Goal: Task Accomplishment & Management: Manage account settings

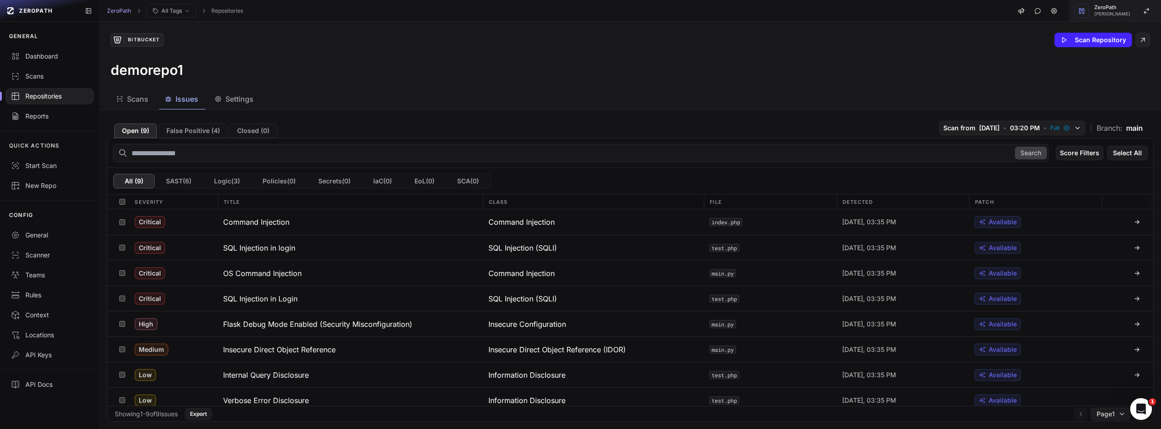
click at [1103, 15] on span "Mohammed Saleem" at bounding box center [1113, 14] width 36 height 5
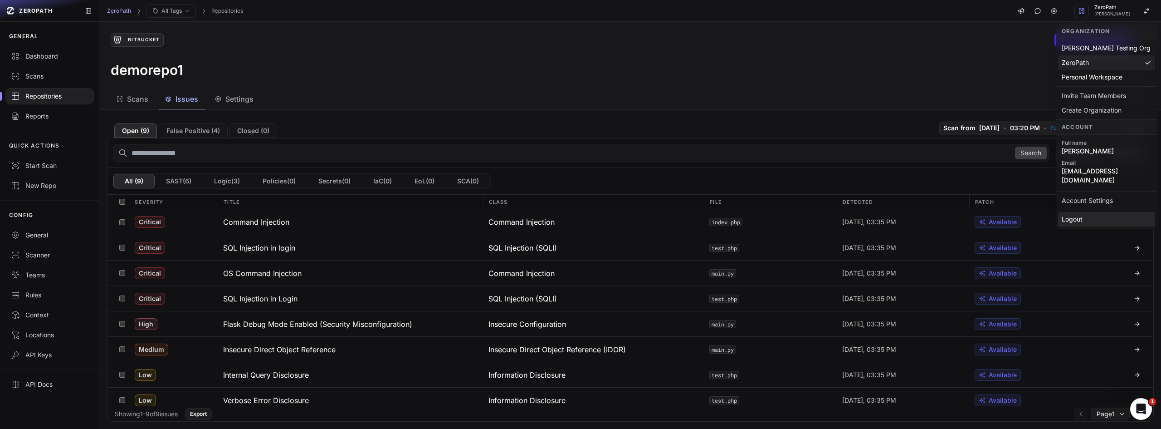
click at [1077, 212] on div "Logout" at bounding box center [1106, 219] width 97 height 15
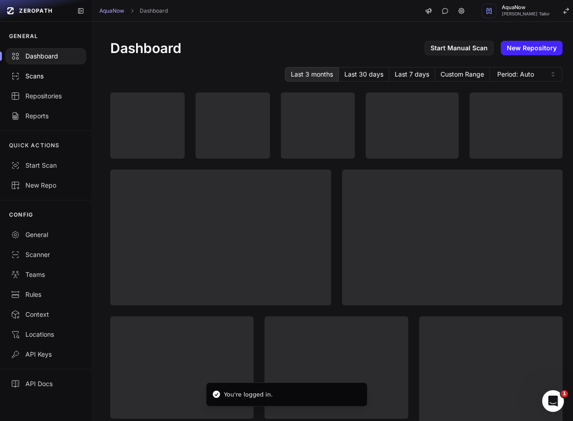
click at [56, 78] on div "Scans" at bounding box center [46, 76] width 70 height 9
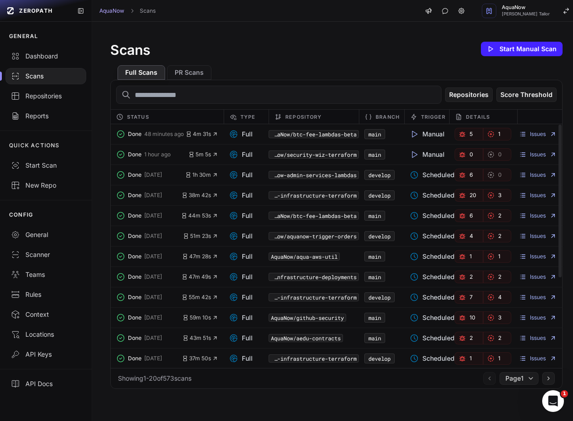
click at [491, 137] on link "1" at bounding box center [497, 134] width 29 height 13
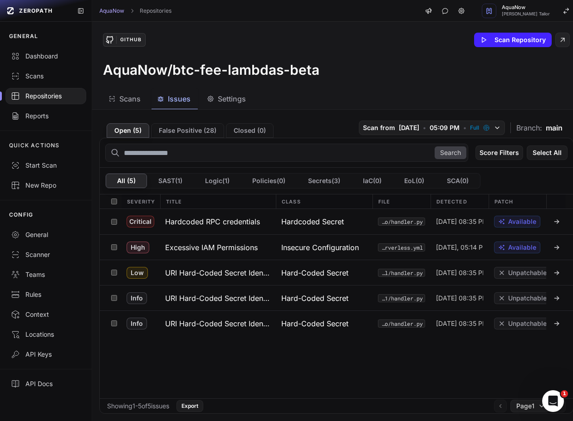
click at [181, 209] on div "Severity Title Class File Detected Patch" at bounding box center [336, 202] width 473 height 15
click at [183, 221] on h3 "Hardcoded RPC credentials" at bounding box center [212, 221] width 95 height 11
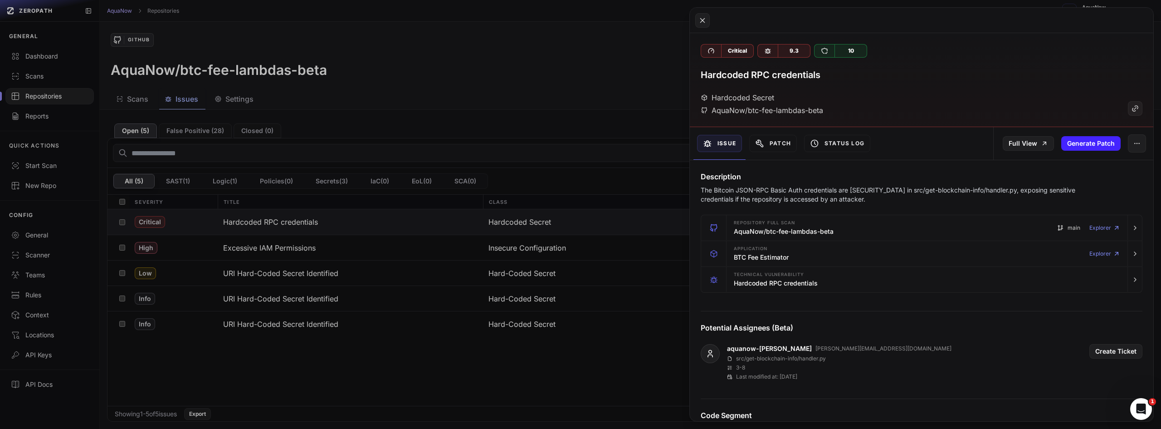
click at [572, 84] on button at bounding box center [580, 214] width 1161 height 429
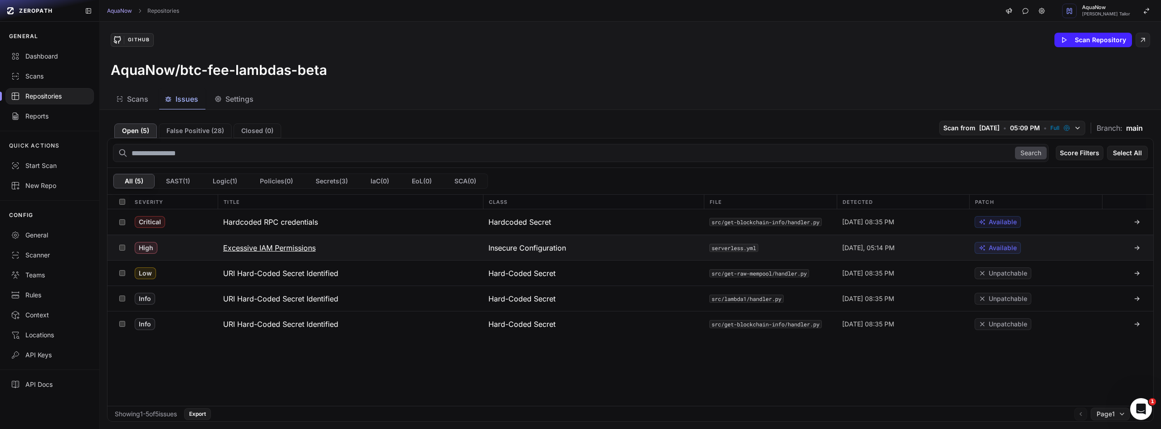
click at [461, 248] on button "Excessive IAM Permissions" at bounding box center [350, 247] width 265 height 25
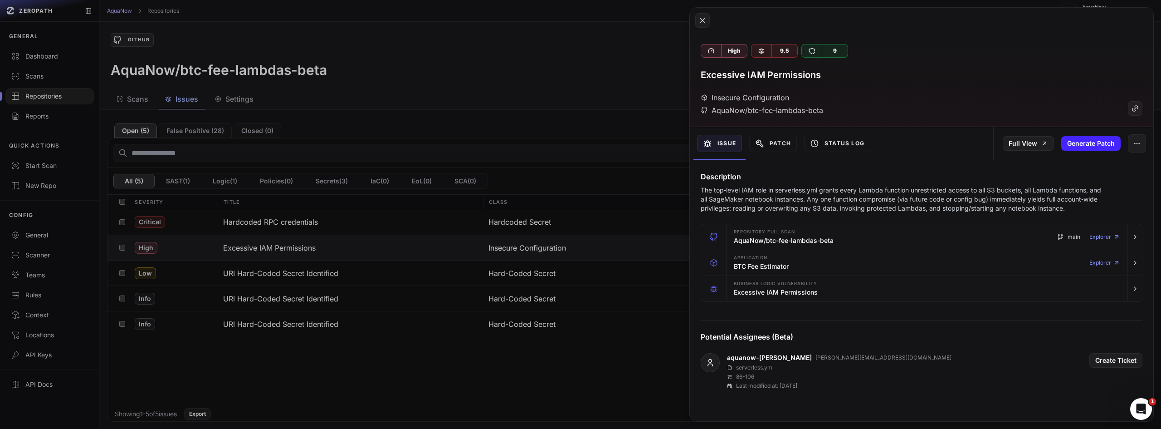
click at [383, 268] on button at bounding box center [580, 214] width 1161 height 429
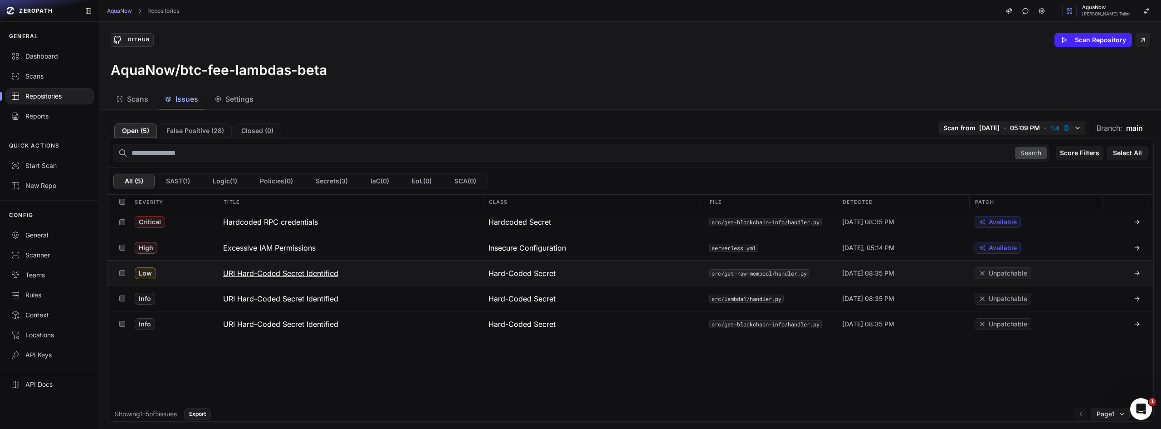
click at [381, 271] on button "URI Hard-Coded Secret Identified" at bounding box center [350, 272] width 265 height 25
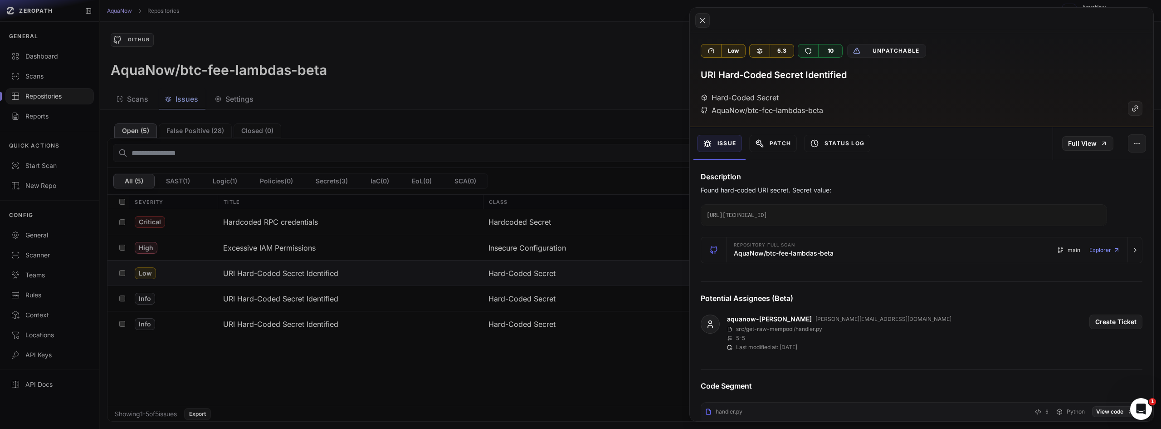
click at [502, 73] on button at bounding box center [580, 214] width 1161 height 429
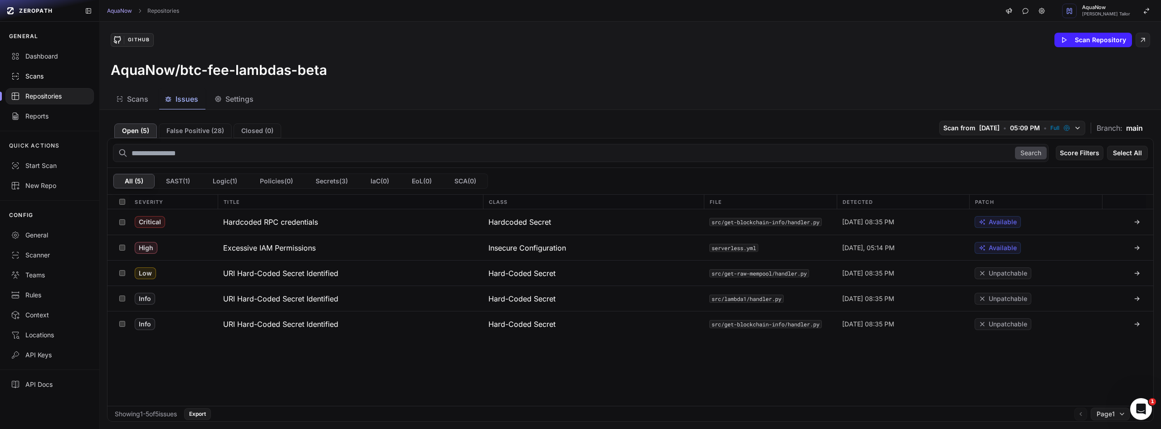
click at [48, 74] on div "Scans" at bounding box center [50, 76] width 78 height 9
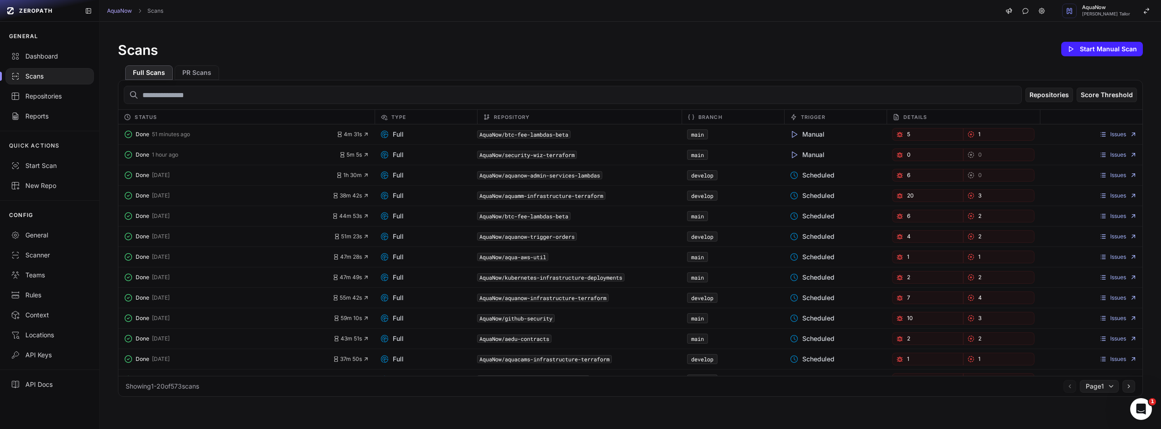
click at [572, 59] on div "Full Scans PR Scans" at bounding box center [630, 69] width 1025 height 22
click at [572, 134] on span "5" at bounding box center [908, 134] width 3 height 7
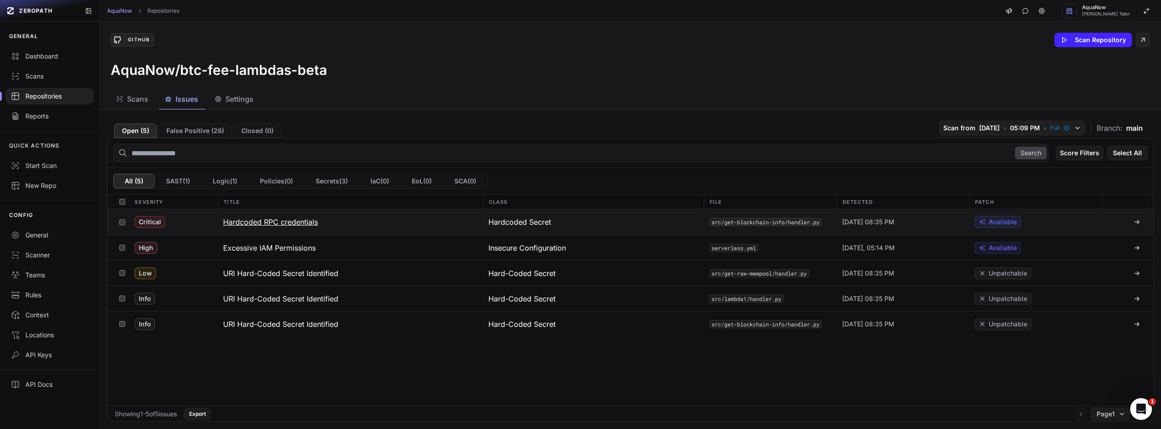
click at [278, 224] on h3 "Hardcoded RPC credentials" at bounding box center [270, 221] width 95 height 11
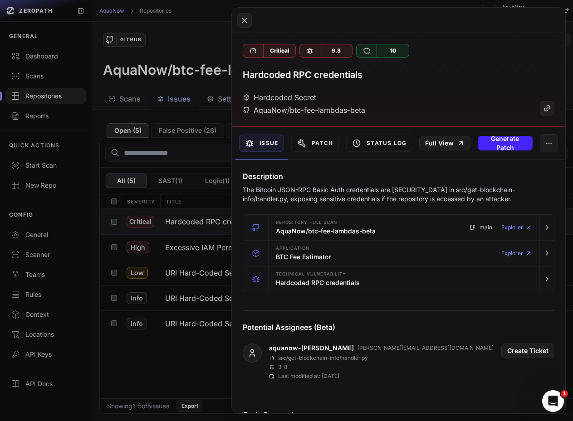
click at [179, 40] on button at bounding box center [286, 210] width 573 height 421
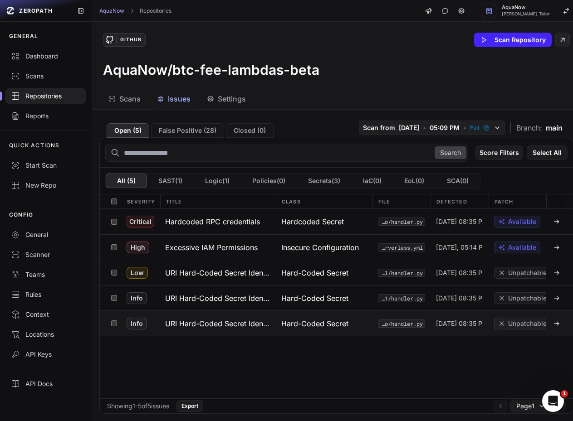
click at [215, 328] on h3 "URI Hard-Coded Secret Identified" at bounding box center [217, 323] width 105 height 11
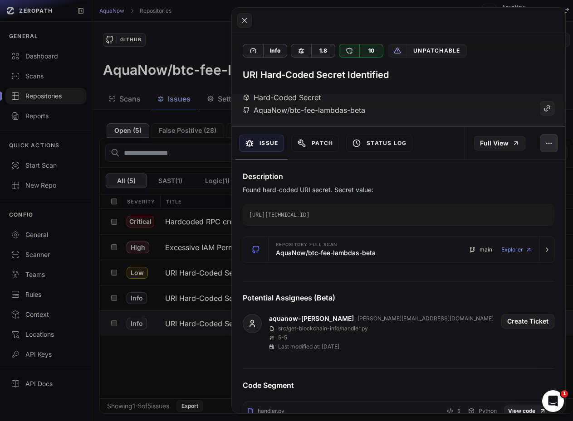
click at [545, 140] on icon "button" at bounding box center [548, 143] width 7 height 7
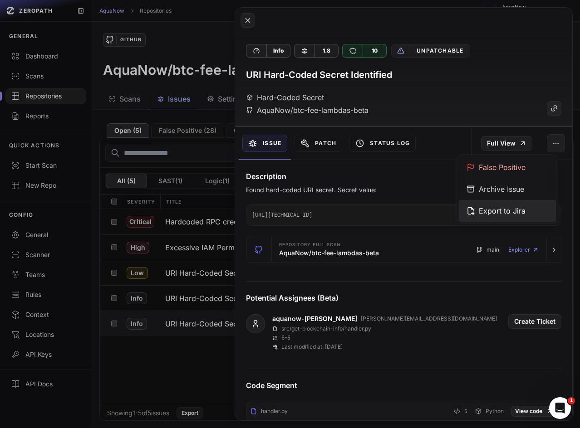
click at [498, 214] on div "Export to Jira" at bounding box center [507, 211] width 97 height 22
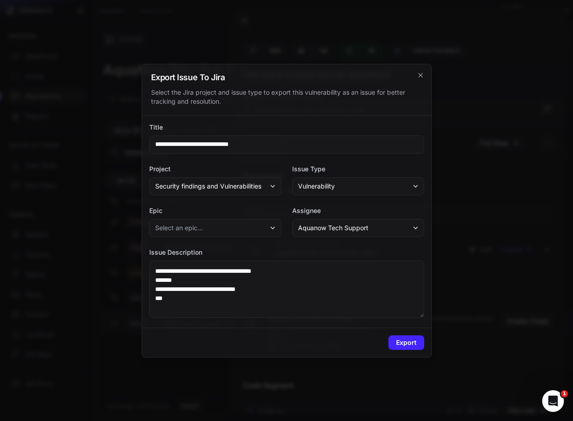
click at [156, 76] on h2 "Export Issue To Jira" at bounding box center [286, 77] width 271 height 8
drag, startPoint x: 173, startPoint y: 76, endPoint x: 232, endPoint y: 76, distance: 59.4
click at [233, 76] on h2 "Export Issue To Jira" at bounding box center [286, 77] width 271 height 8
copy div "Export Issue To Jira"
click at [332, 227] on span "Aquanow Tech Support" at bounding box center [333, 228] width 70 height 9
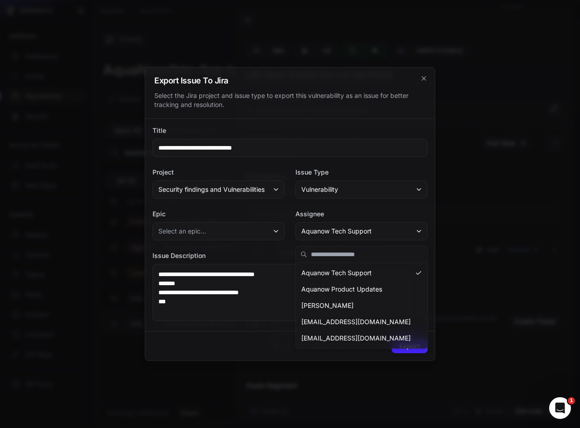
click at [272, 208] on div "**********" at bounding box center [289, 225] width 289 height 212
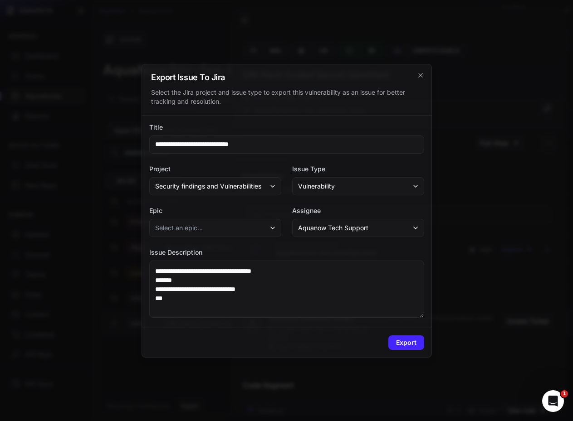
click at [312, 229] on span "Aquanow Tech Support" at bounding box center [333, 228] width 70 height 9
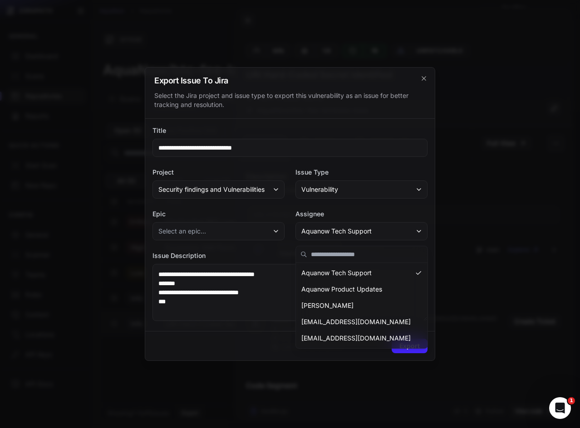
click at [248, 338] on div "Export" at bounding box center [289, 345] width 289 height 29
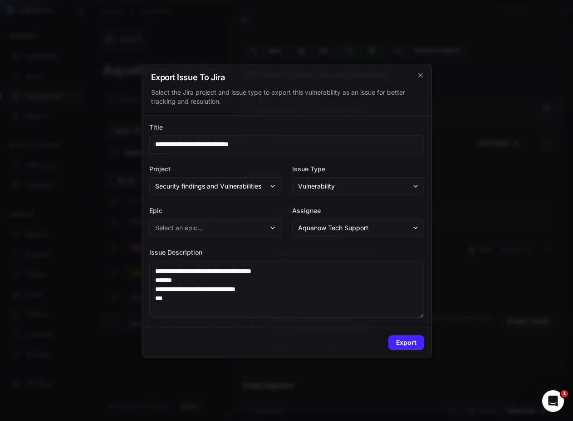
click at [447, 217] on div at bounding box center [286, 210] width 573 height 421
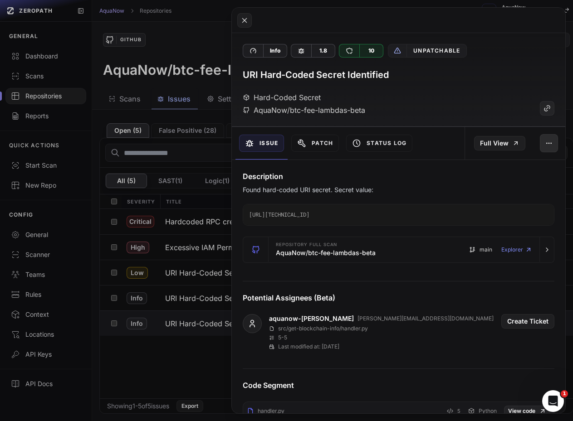
click at [551, 143] on icon "button" at bounding box center [551, 143] width 0 height 0
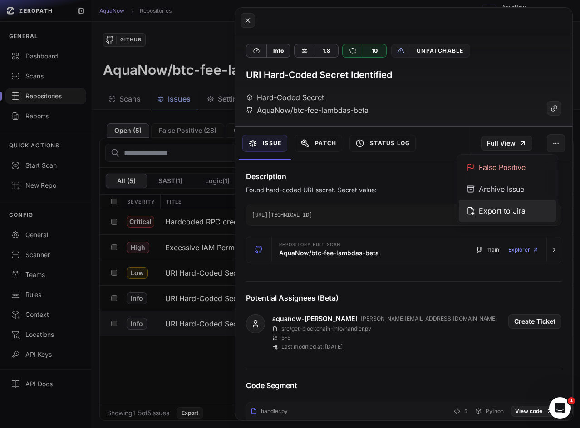
click at [500, 217] on div "Export to Jira" at bounding box center [507, 211] width 97 height 22
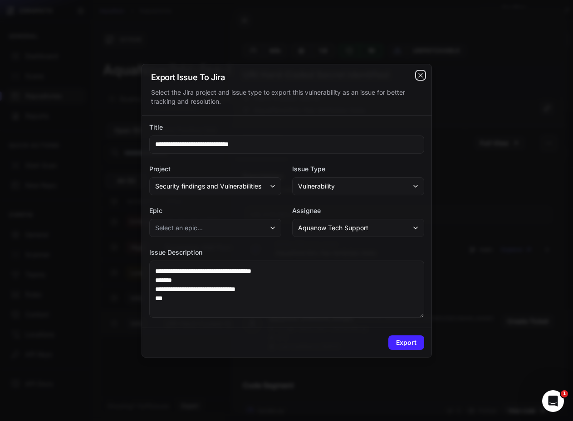
click at [423, 74] on icon "cross 2," at bounding box center [420, 75] width 7 height 7
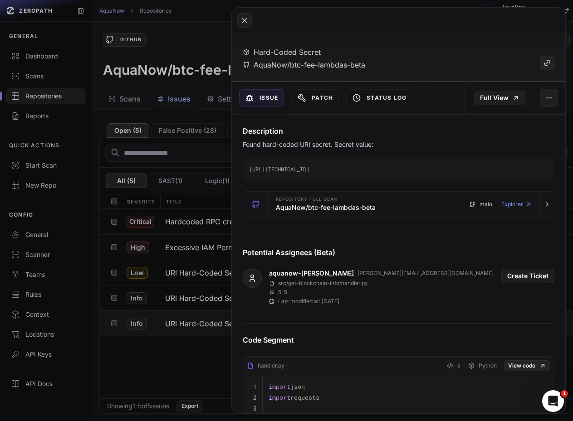
scroll to position [91, 0]
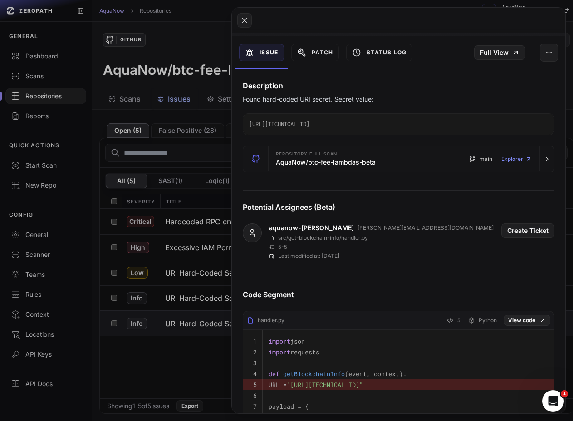
click at [178, 227] on button at bounding box center [286, 210] width 573 height 421
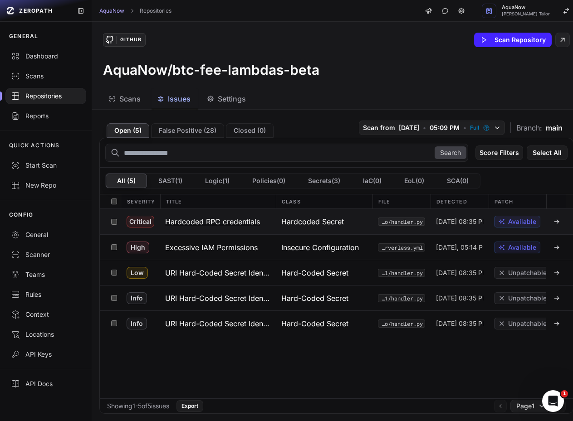
click at [205, 224] on h3 "Hardcoded RPC credentials" at bounding box center [212, 221] width 95 height 11
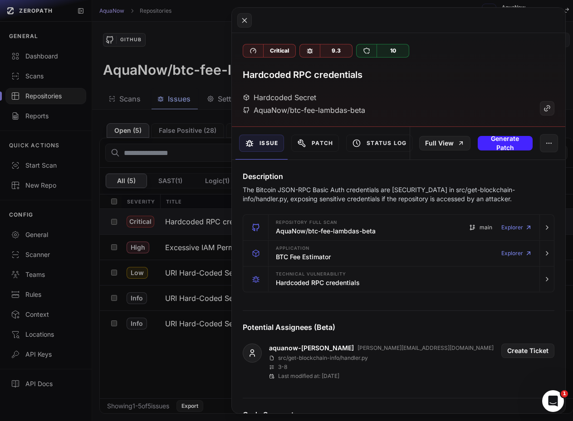
click at [181, 238] on button at bounding box center [286, 210] width 573 height 421
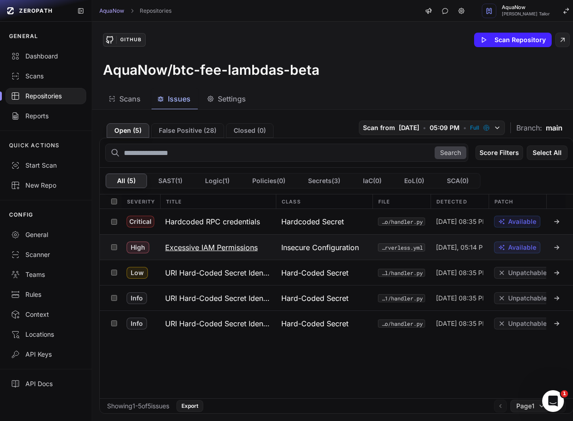
click at [198, 244] on h3 "Excessive IAM Permissions" at bounding box center [211, 247] width 93 height 11
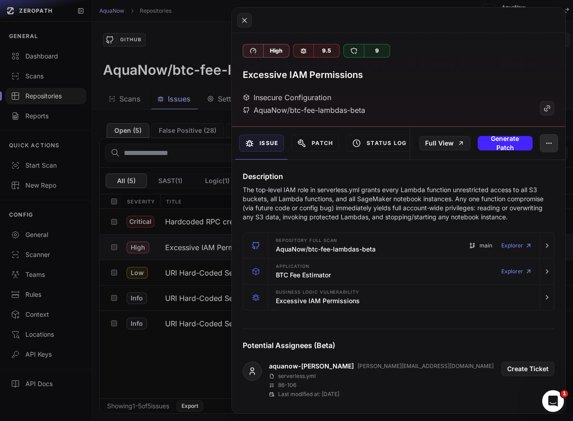
click at [545, 142] on icon "button" at bounding box center [548, 143] width 7 height 7
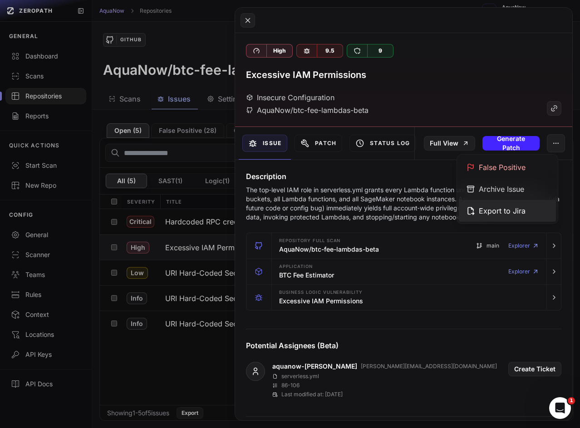
click at [484, 209] on div "Export to Jira" at bounding box center [507, 211] width 97 height 22
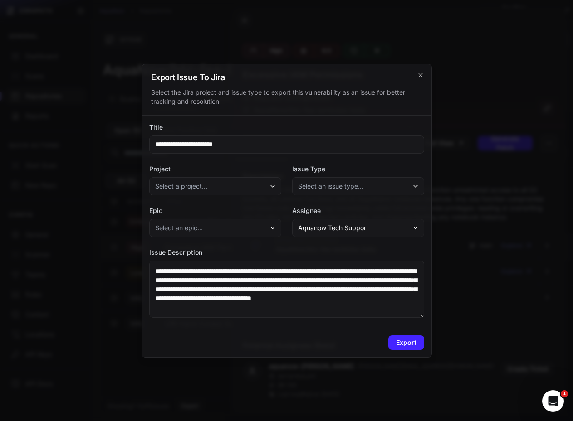
click at [322, 222] on button "Aquanow Tech Support" at bounding box center [358, 228] width 132 height 18
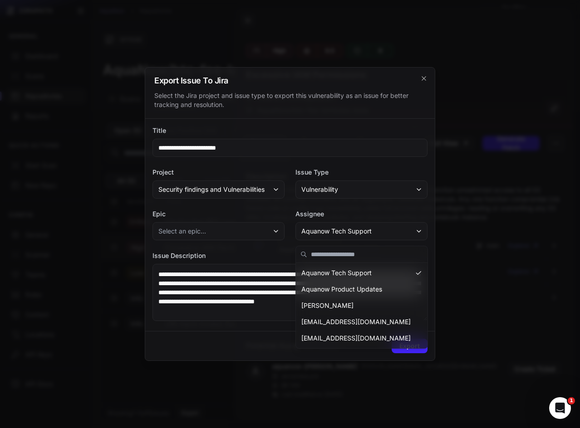
click at [248, 248] on div "**********" at bounding box center [289, 225] width 289 height 212
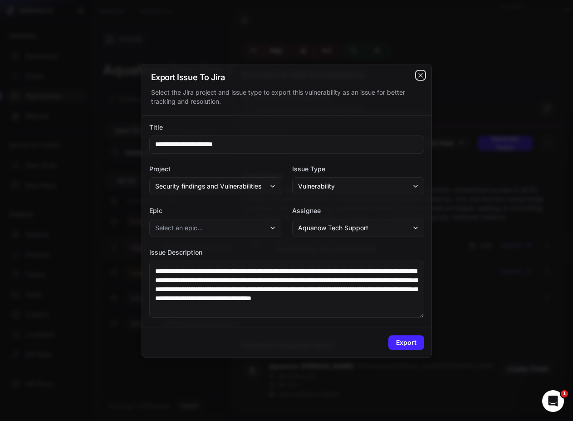
click at [421, 78] on icon "cross 2," at bounding box center [420, 75] width 7 height 7
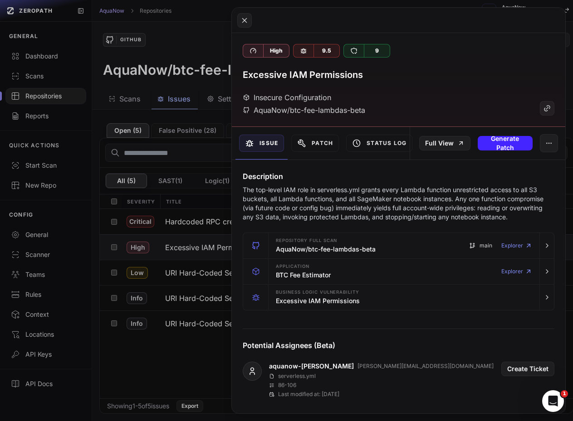
click at [59, 252] on button at bounding box center [286, 210] width 573 height 421
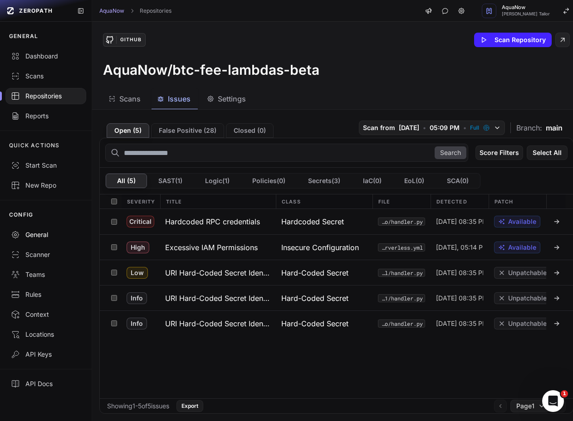
click at [36, 231] on div "General" at bounding box center [46, 234] width 70 height 9
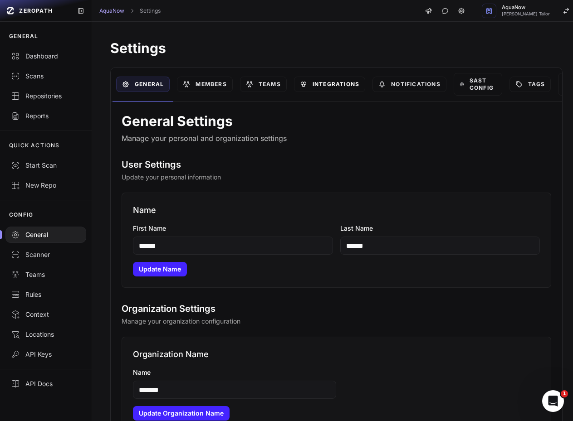
click at [342, 84] on link "Integrations" at bounding box center [329, 84] width 71 height 15
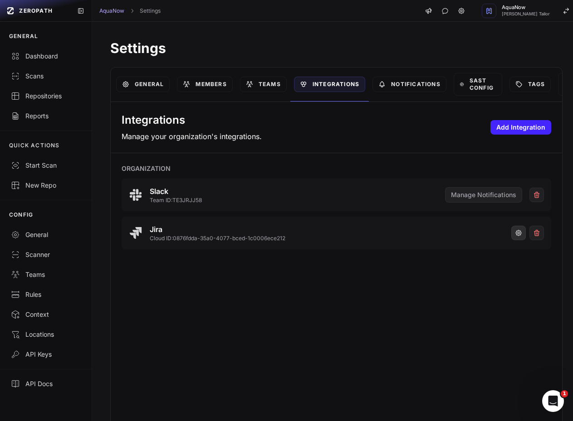
click at [515, 235] on icon "button" at bounding box center [518, 233] width 7 height 7
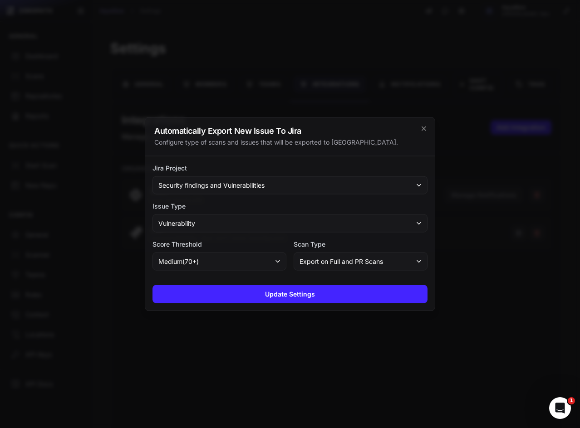
click at [127, 235] on div at bounding box center [290, 214] width 580 height 428
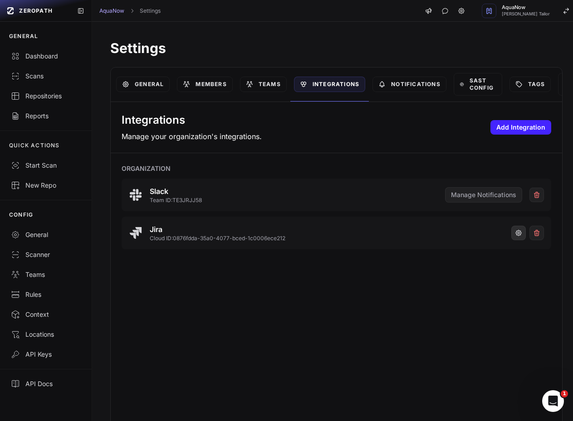
click at [515, 232] on icon "button" at bounding box center [518, 233] width 7 height 7
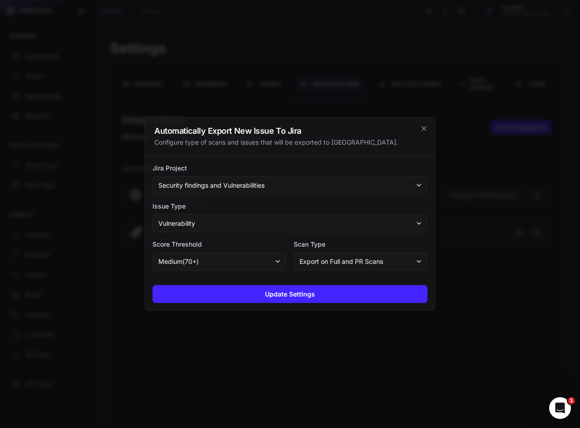
click at [167, 130] on h2 "Automatically Export New Issue To Jira" at bounding box center [289, 131] width 271 height 8
drag, startPoint x: 167, startPoint y: 130, endPoint x: 295, endPoint y: 132, distance: 127.9
click at [295, 132] on h2 "Automatically Export New Issue To Jira" at bounding box center [289, 131] width 271 height 8
copy h2 "Automatically Export New Issue To Jira"
click at [309, 142] on div "Configure type of scans and issues that will be exported to Jira." at bounding box center [289, 142] width 271 height 9
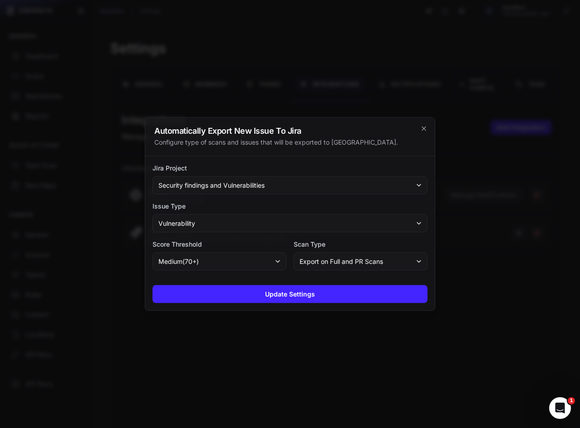
click at [314, 81] on div at bounding box center [290, 214] width 580 height 428
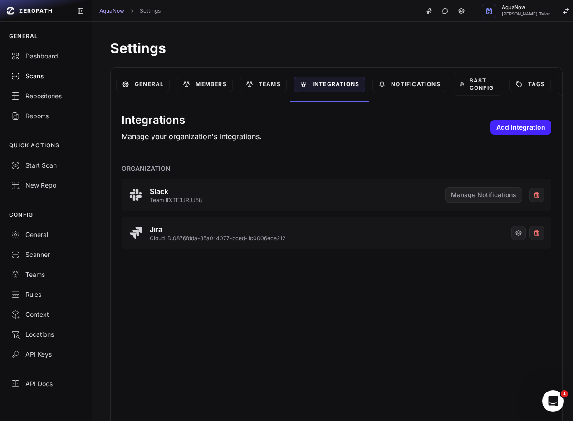
click at [35, 71] on link "Scans" at bounding box center [46, 76] width 92 height 20
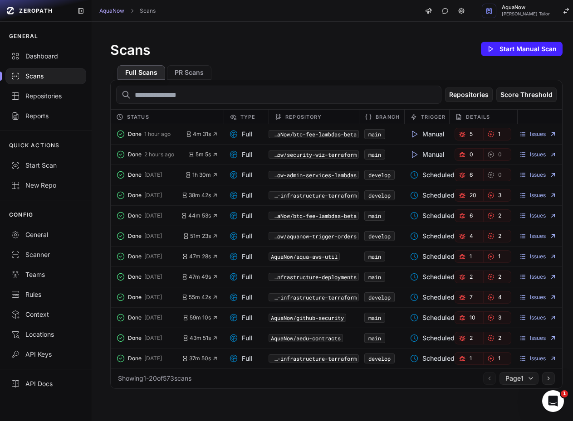
click at [497, 137] on link "1" at bounding box center [497, 134] width 29 height 13
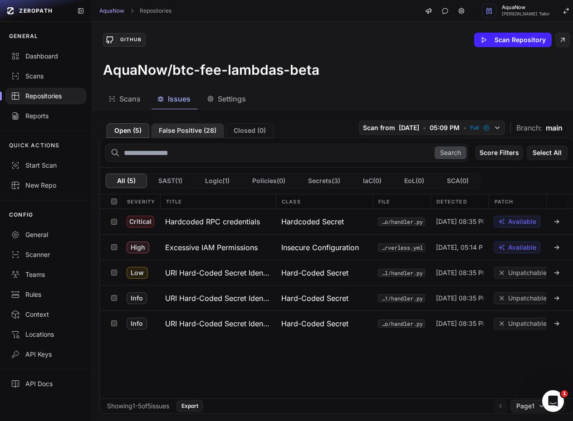
click at [191, 136] on button "False Positive ( 28 )" at bounding box center [187, 130] width 73 height 15
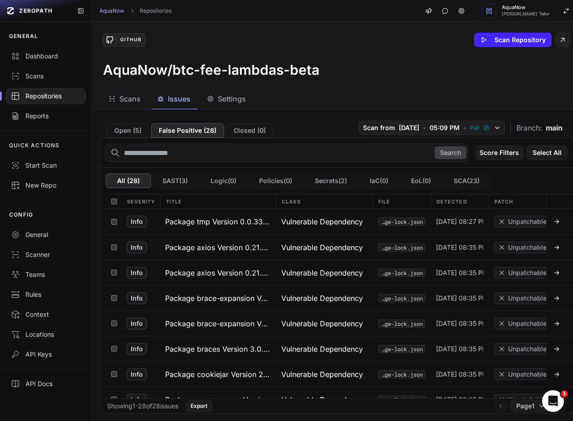
click at [138, 103] on span "Scans" at bounding box center [129, 98] width 21 height 11
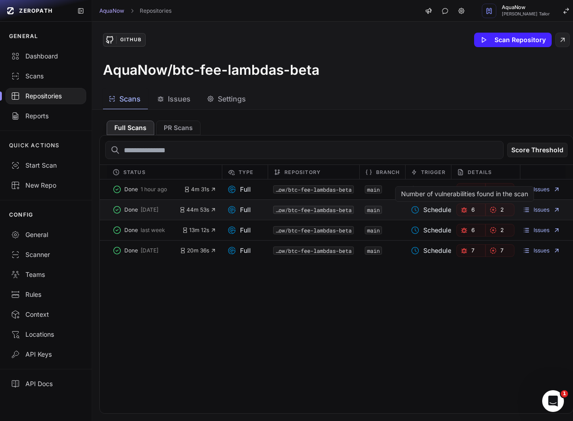
click at [465, 209] on link "6" at bounding box center [470, 210] width 29 height 13
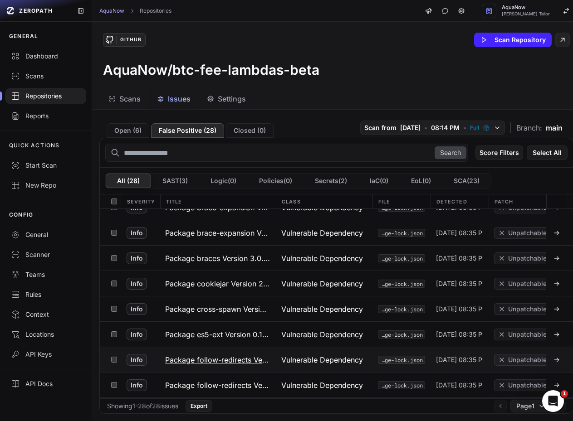
scroll to position [181, 0]
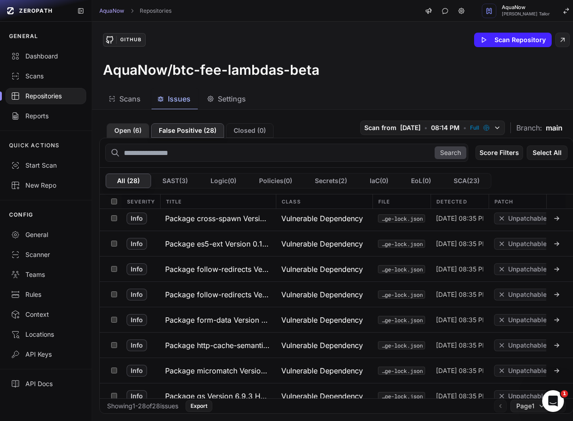
click at [133, 133] on button "Open ( 6 )" at bounding box center [128, 130] width 43 height 15
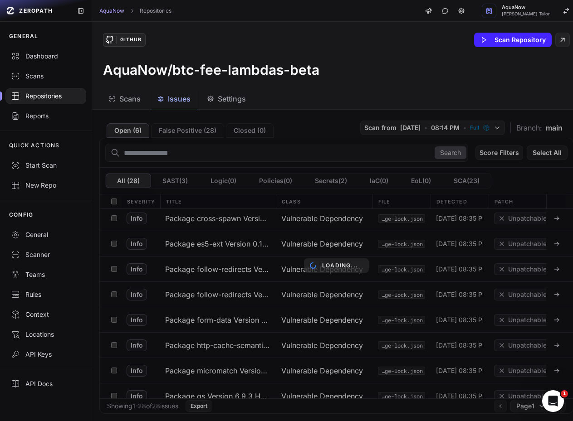
scroll to position [0, 0]
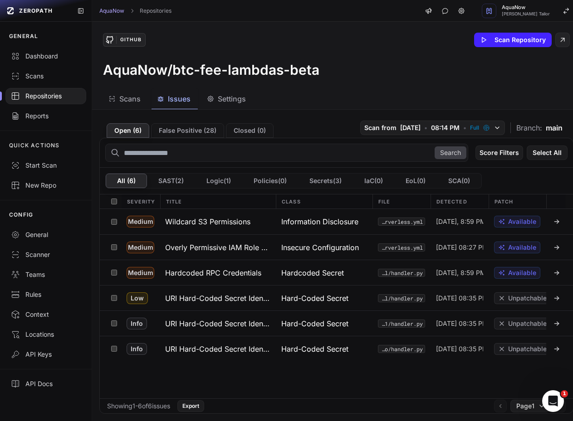
click at [124, 99] on span "Scans" at bounding box center [129, 98] width 21 height 11
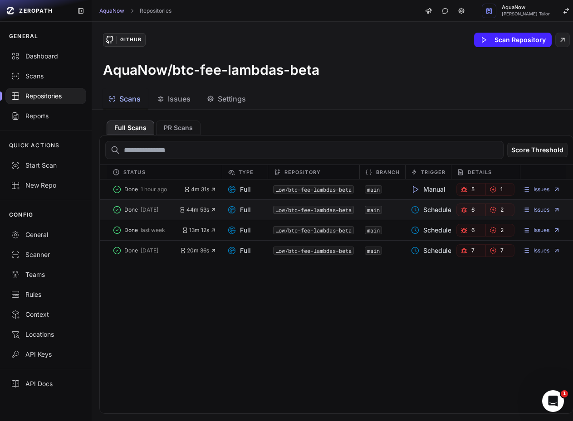
click at [471, 208] on span "6" at bounding box center [472, 209] width 3 height 7
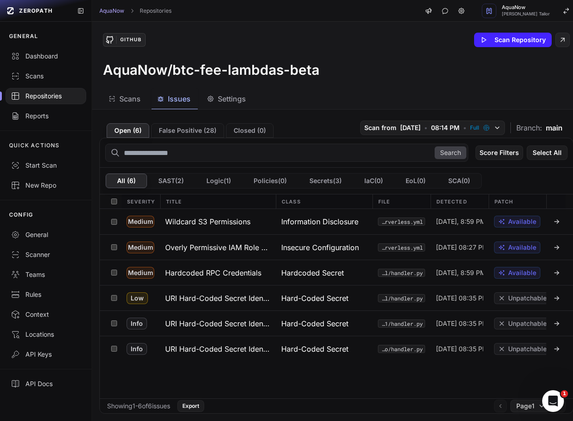
click at [129, 103] on span "Scans" at bounding box center [129, 98] width 21 height 11
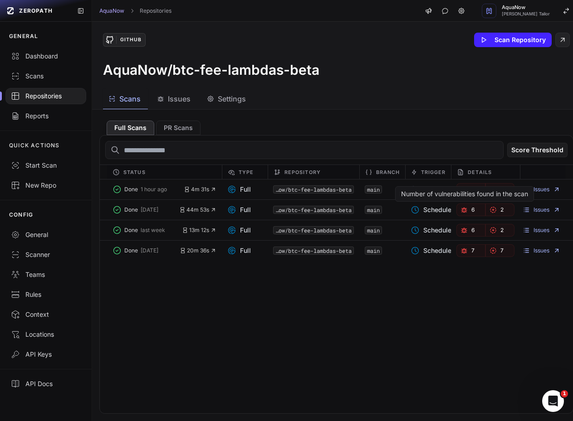
click at [464, 188] on div "Number of vulnerabilities found in the scan" at bounding box center [464, 193] width 139 height 15
click at [471, 191] on link "5" at bounding box center [470, 189] width 29 height 13
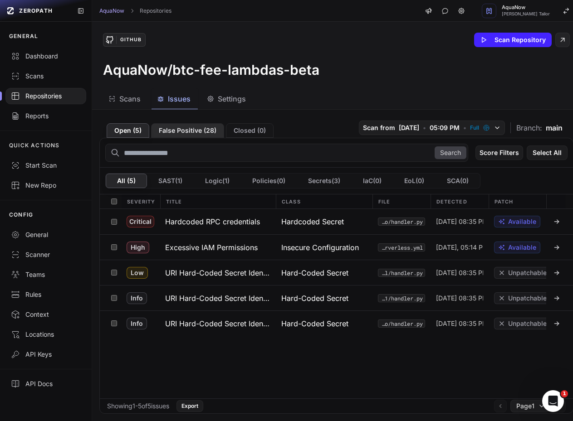
click at [171, 132] on button "False Positive ( 28 )" at bounding box center [187, 130] width 73 height 15
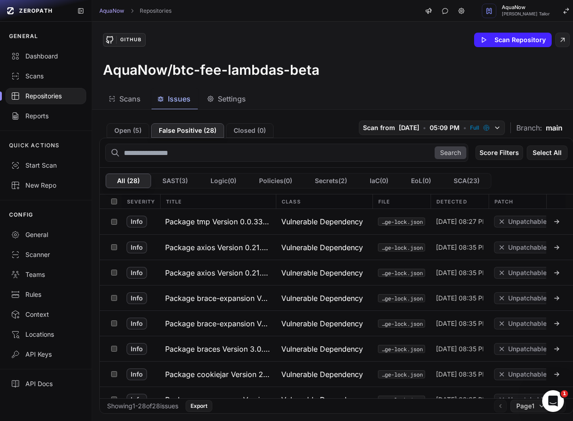
click at [161, 155] on input "text" at bounding box center [286, 153] width 363 height 18
type input "*********"
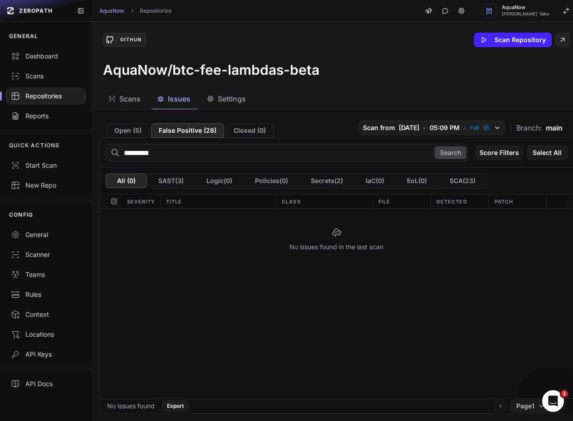
click at [167, 158] on input "*********" at bounding box center [286, 153] width 363 height 18
click at [450, 155] on button "Search" at bounding box center [451, 153] width 32 height 13
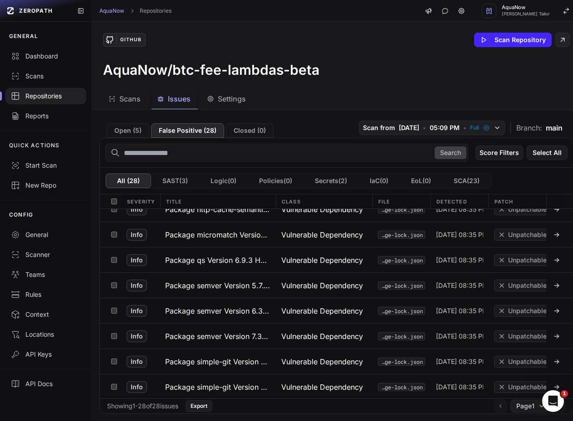
scroll to position [7, 0]
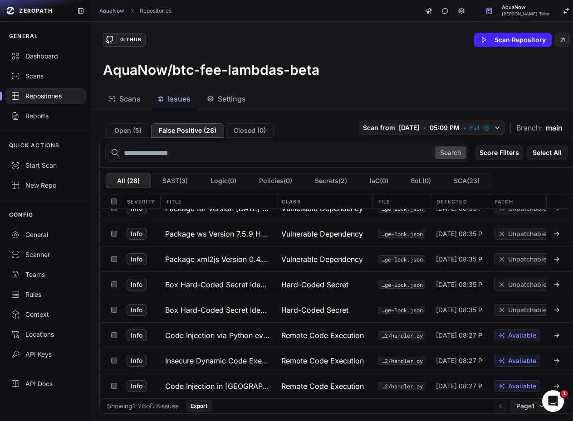
click at [393, 71] on div "GitHub Scan Repository AquaNow/btc-fee-lambdas-beta" at bounding box center [336, 55] width 489 height 67
click at [278, 221] on div "Vulnerable Dependency" at bounding box center [324, 233] width 97 height 25
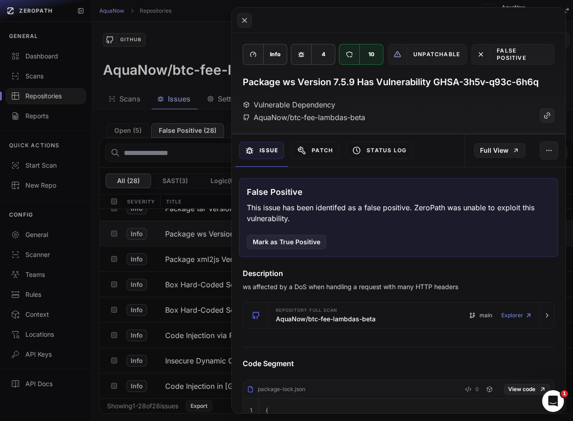
click at [127, 115] on button at bounding box center [286, 210] width 573 height 421
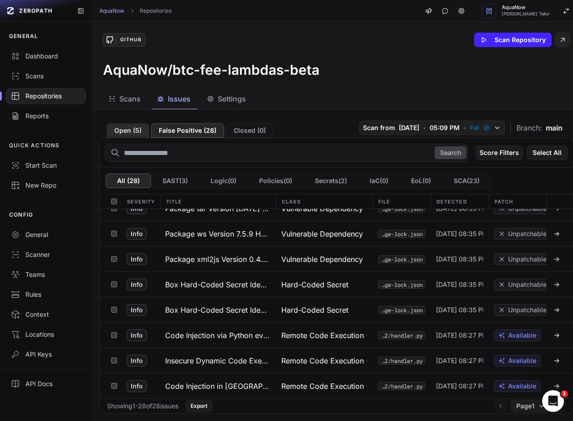
click at [124, 123] on button "Open ( 5 )" at bounding box center [128, 130] width 43 height 15
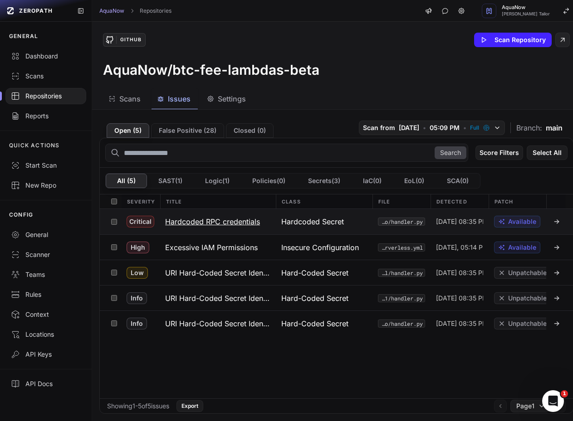
click at [222, 221] on button "Hardcoded RPC credentials" at bounding box center [218, 221] width 116 height 25
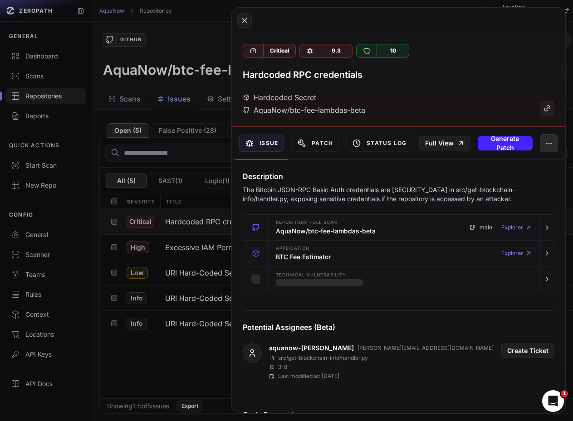
click at [541, 139] on button "button" at bounding box center [549, 143] width 18 height 18
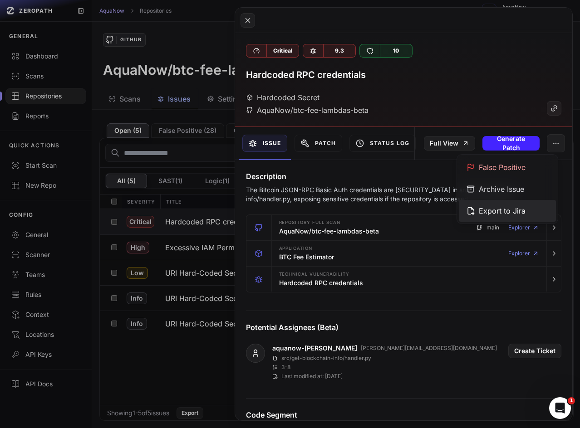
click at [479, 211] on div "Export to Jira" at bounding box center [507, 211] width 97 height 22
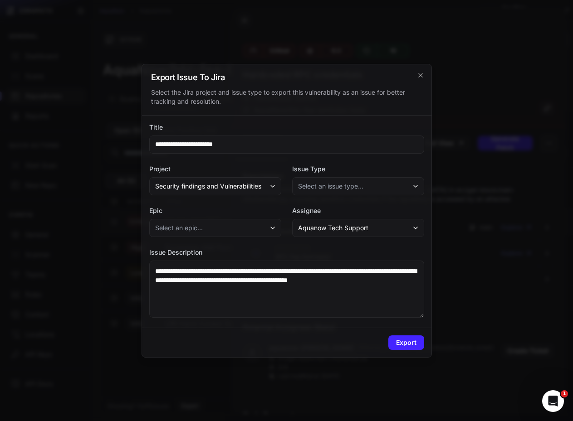
click at [390, 221] on button "Aquanow Tech Support" at bounding box center [358, 228] width 132 height 18
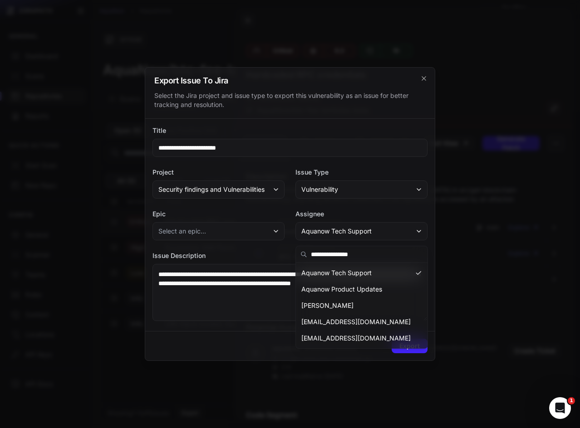
click at [210, 343] on div "Export" at bounding box center [289, 345] width 289 height 29
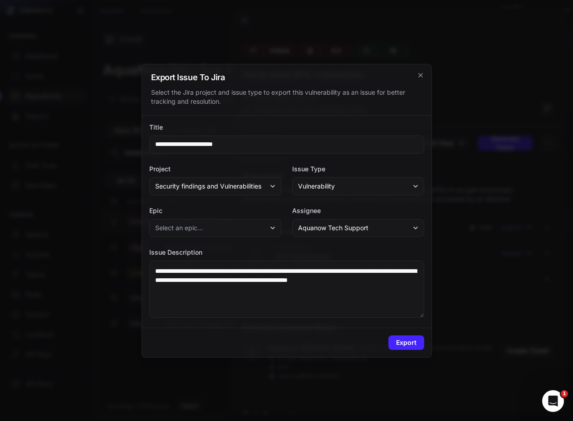
click at [88, 115] on div at bounding box center [286, 210] width 573 height 421
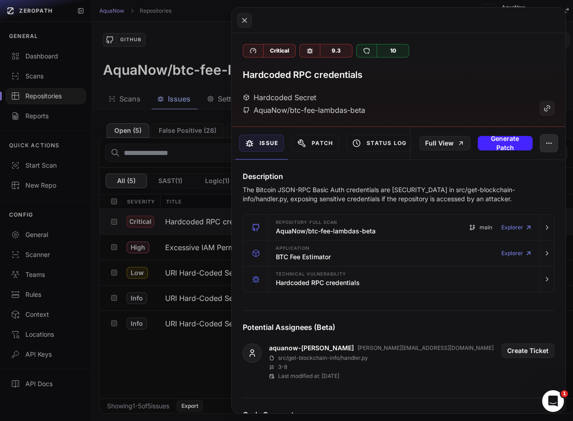
click at [545, 145] on icon "button" at bounding box center [548, 143] width 7 height 7
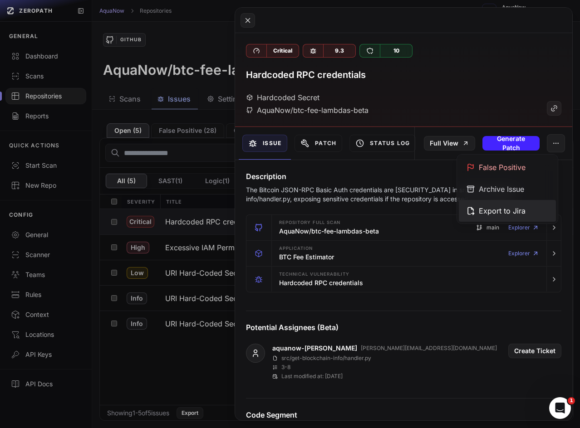
click at [515, 211] on div "Export to Jira" at bounding box center [507, 211] width 97 height 22
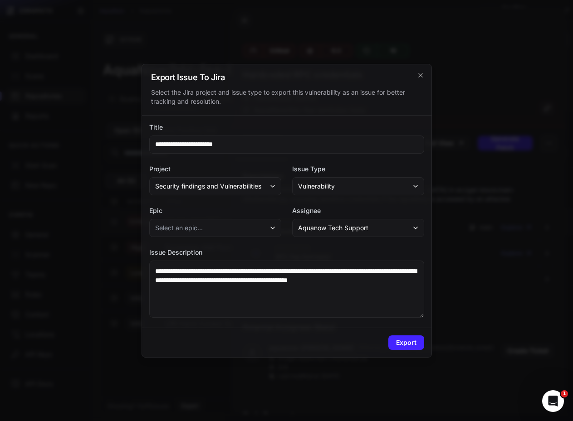
click at [215, 326] on div "**********" at bounding box center [286, 222] width 289 height 212
click at [225, 53] on div at bounding box center [286, 210] width 573 height 421
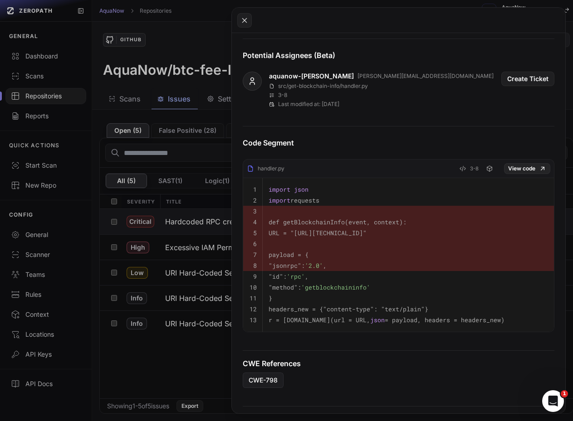
scroll to position [91, 0]
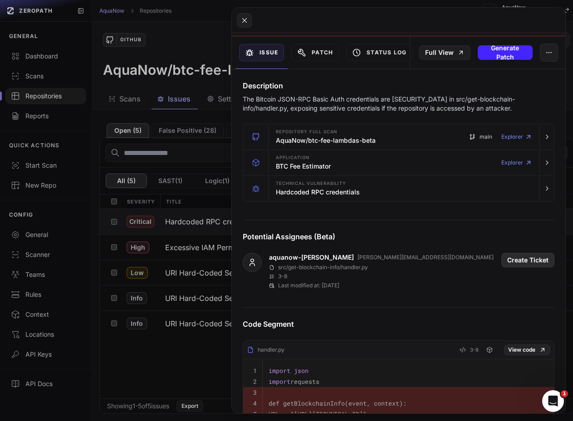
click at [507, 265] on button "Create Ticket" at bounding box center [527, 260] width 53 height 15
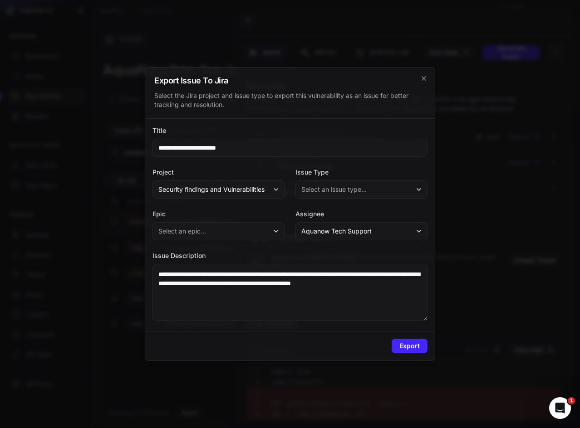
click at [368, 232] on span "Aquanow Tech Support" at bounding box center [336, 231] width 70 height 9
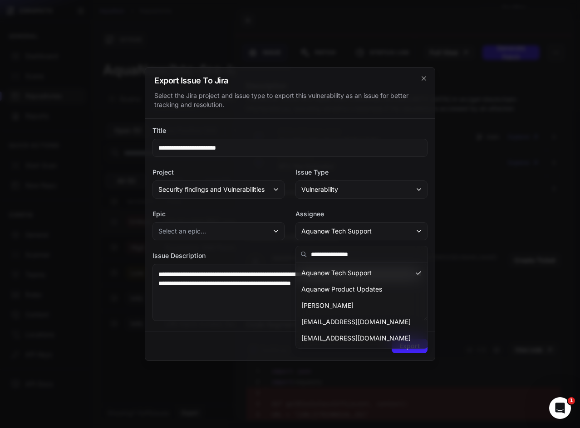
click at [317, 95] on div "Select the Jira project and issue type to export this vulnerability as an issue…" at bounding box center [289, 100] width 271 height 18
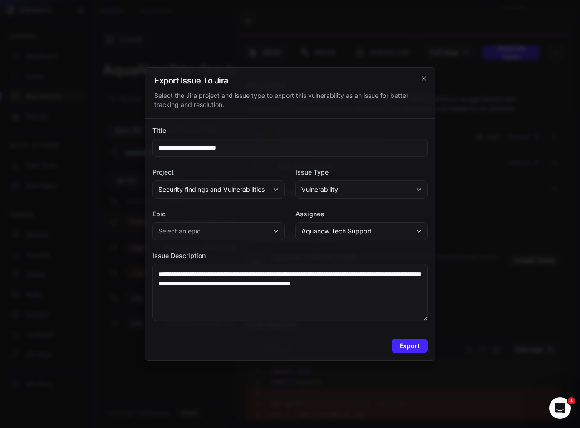
click at [491, 223] on div at bounding box center [290, 214] width 580 height 428
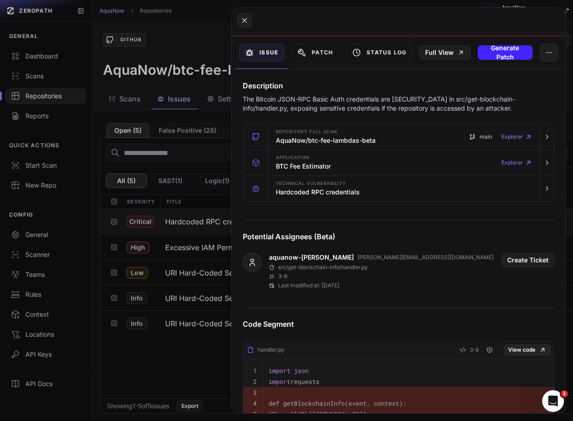
click at [342, 210] on div "Description The Bitcoin JSON-RPC Basic Auth credentials are hardcoded in src/ge…" at bounding box center [398, 345] width 333 height 552
click at [520, 260] on button "Create Ticket" at bounding box center [527, 260] width 53 height 15
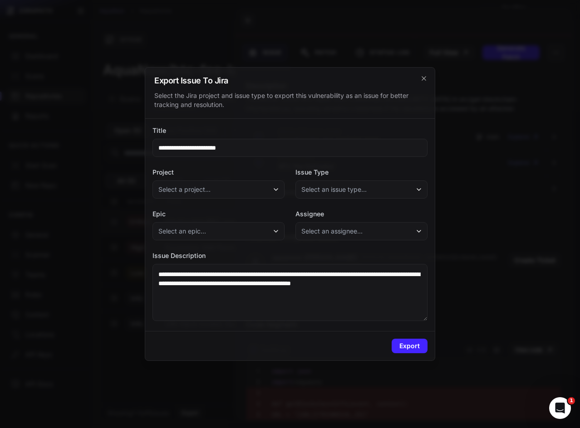
click at [378, 229] on button "Select an assignee..." at bounding box center [361, 231] width 132 height 18
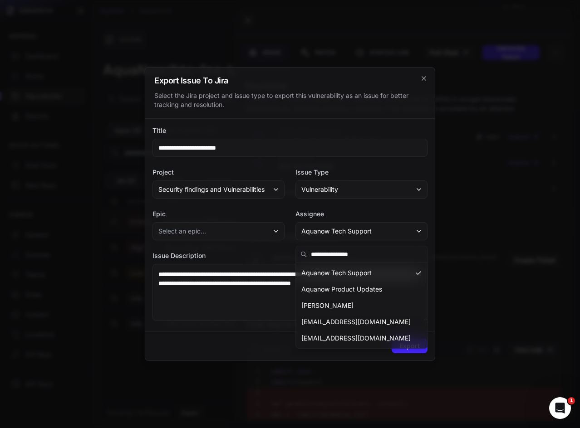
click at [238, 340] on div "Export" at bounding box center [289, 345] width 289 height 29
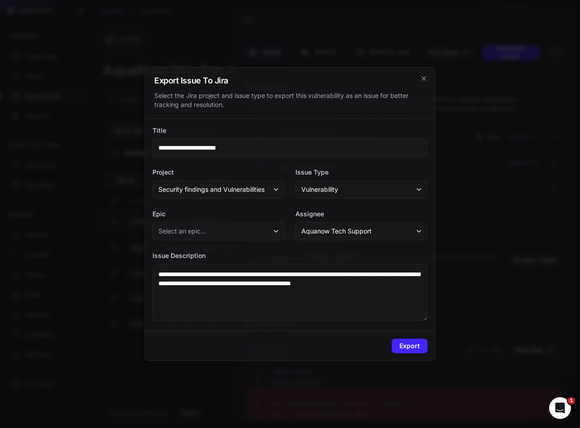
click at [338, 230] on span "Aquanow Tech Support" at bounding box center [336, 231] width 70 height 9
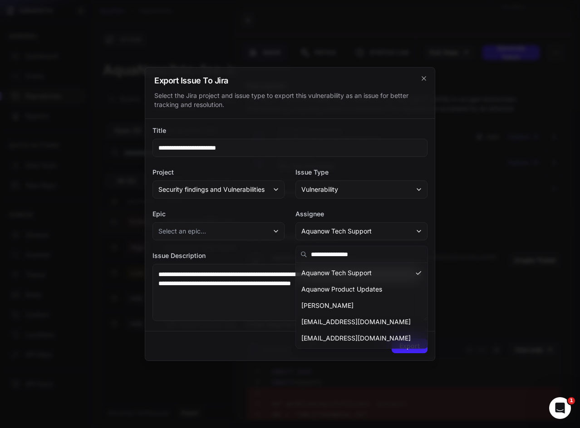
click at [58, 103] on div at bounding box center [290, 214] width 580 height 428
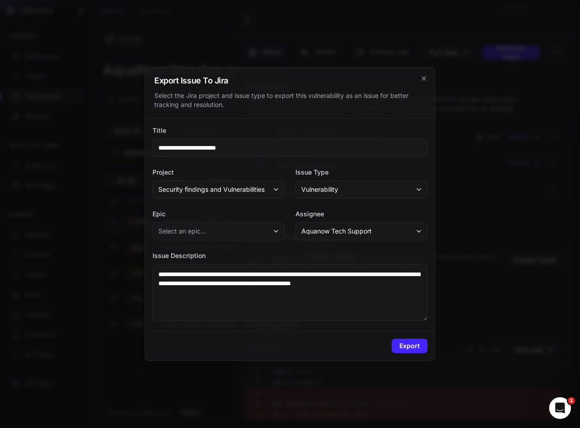
click at [54, 60] on div at bounding box center [290, 214] width 580 height 428
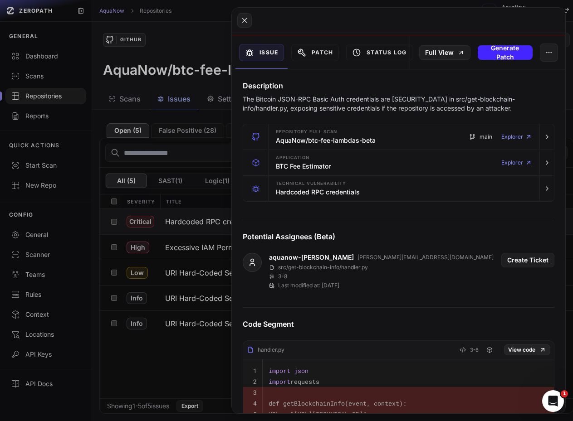
click at [44, 76] on button at bounding box center [286, 210] width 573 height 421
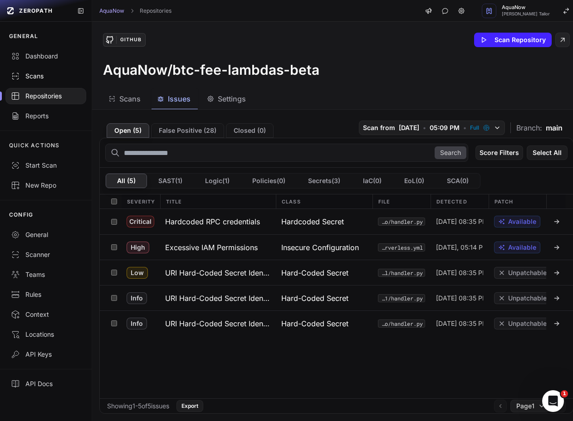
click at [44, 76] on div "Scans" at bounding box center [46, 76] width 70 height 9
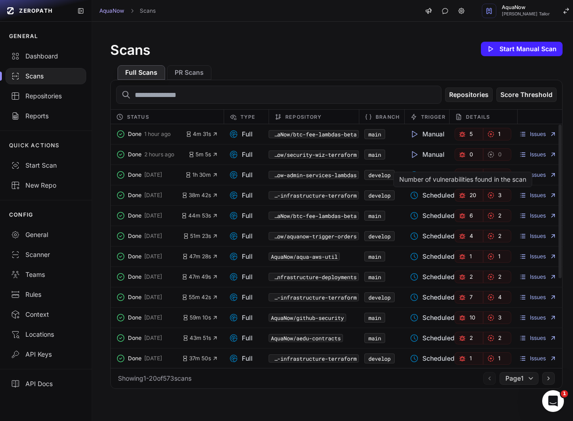
click at [472, 197] on link "20" at bounding box center [469, 195] width 29 height 13
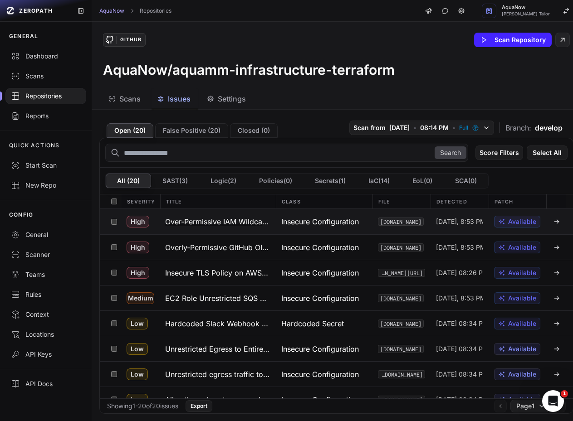
click at [430, 213] on div "Saturday, 8:53 PM" at bounding box center [459, 221] width 58 height 25
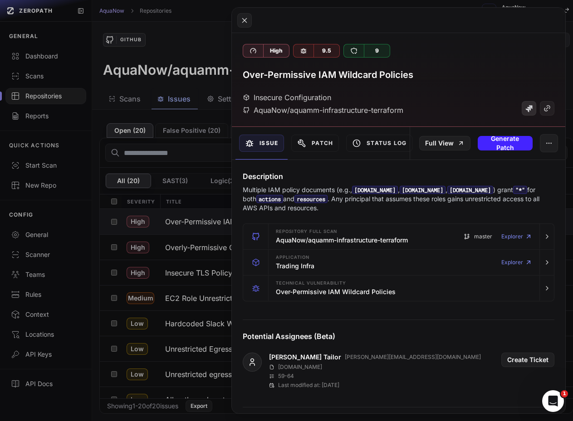
click at [522, 108] on link at bounding box center [529, 108] width 15 height 15
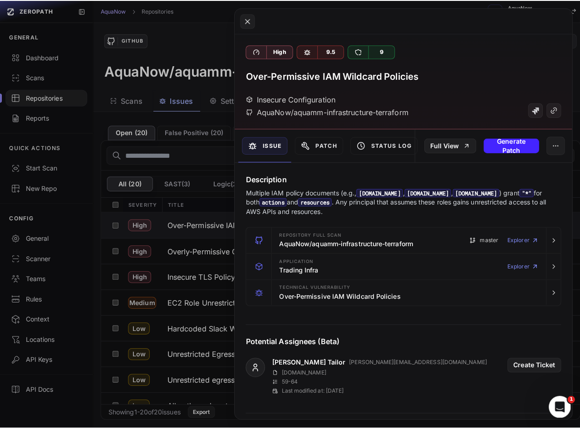
scroll to position [91, 0]
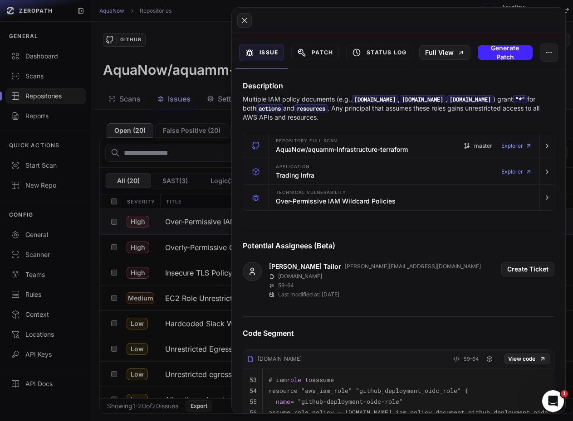
drag, startPoint x: 140, startPoint y: 171, endPoint x: 137, endPoint y: 163, distance: 8.3
click at [142, 161] on button at bounding box center [286, 210] width 573 height 421
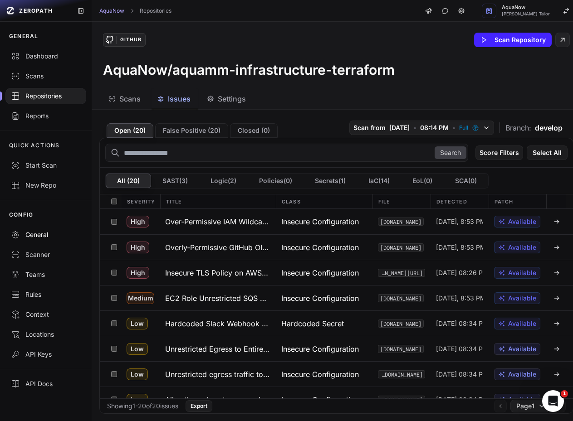
click at [41, 239] on div "General" at bounding box center [46, 234] width 70 height 9
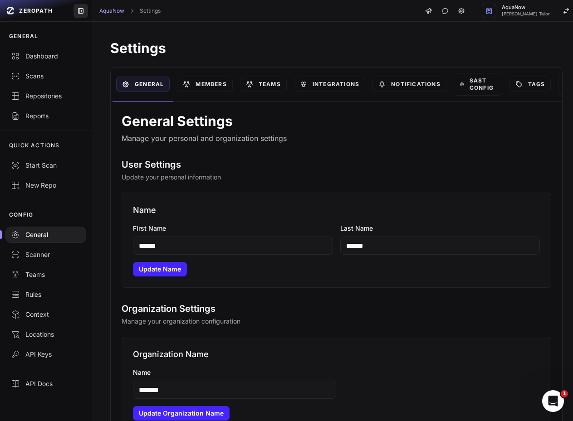
click at [81, 14] on icon at bounding box center [80, 10] width 7 height 7
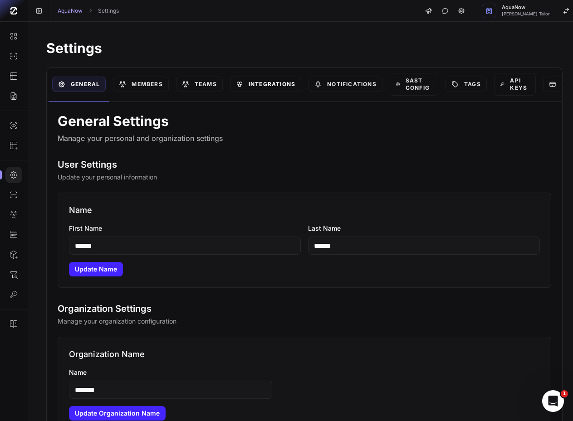
click at [262, 83] on link "Integrations" at bounding box center [265, 84] width 71 height 15
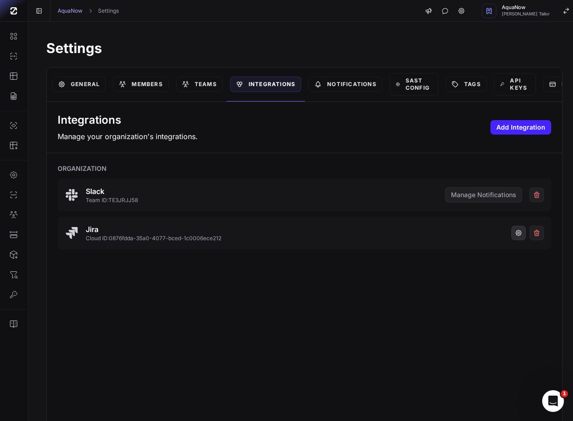
click at [511, 235] on button "button" at bounding box center [518, 233] width 15 height 15
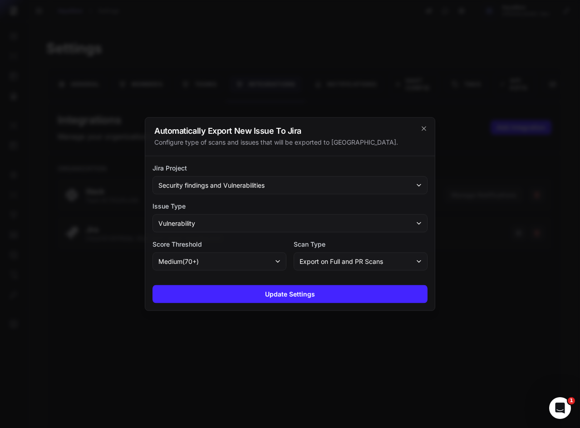
click at [254, 188] on span "Security findings and Vulnerabilities" at bounding box center [211, 185] width 106 height 9
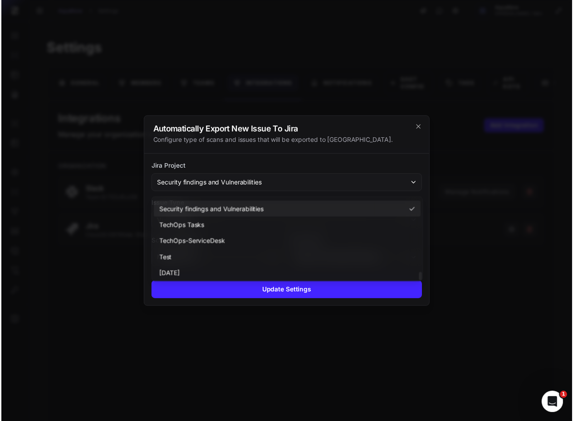
scroll to position [719, 0]
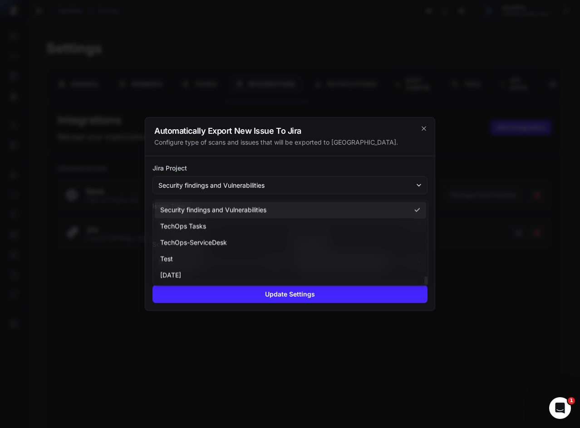
click at [262, 153] on div "Automatically Export New Issue To Jira Configure type of scans and issues that …" at bounding box center [289, 137] width 289 height 39
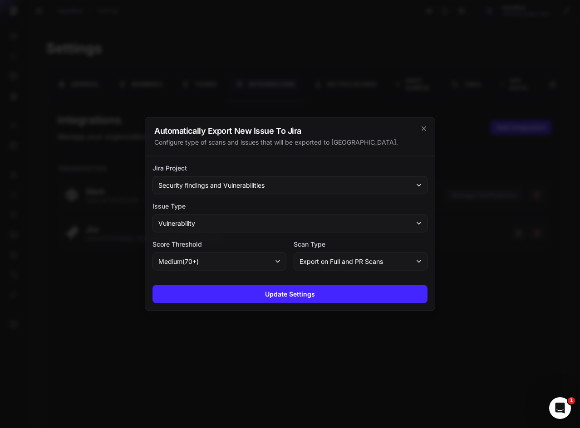
click at [234, 222] on button "Vulnerability" at bounding box center [289, 224] width 275 height 18
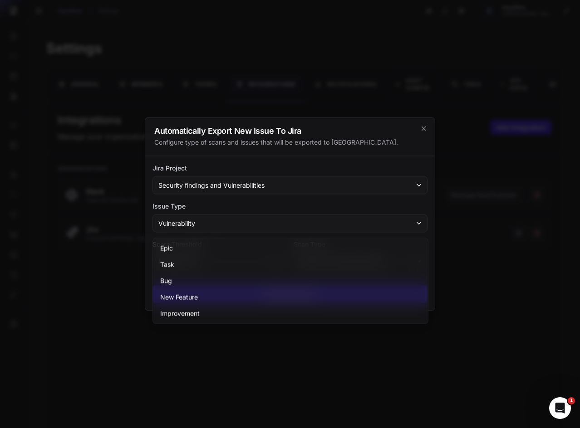
click at [427, 64] on div at bounding box center [290, 214] width 580 height 428
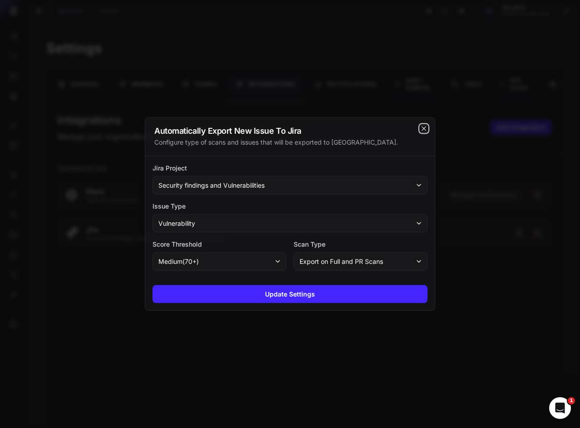
click at [420, 130] on icon "cross 2," at bounding box center [423, 128] width 7 height 7
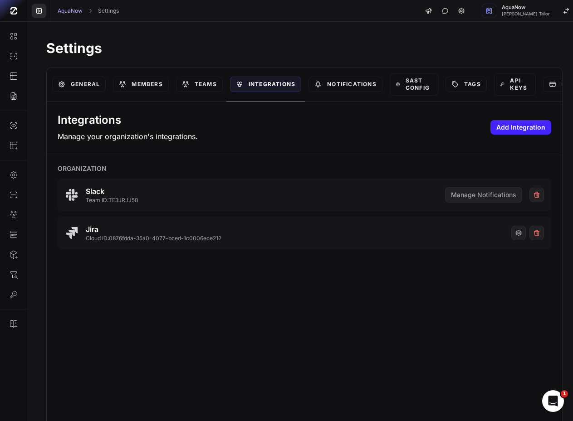
click at [43, 7] on icon at bounding box center [38, 10] width 7 height 7
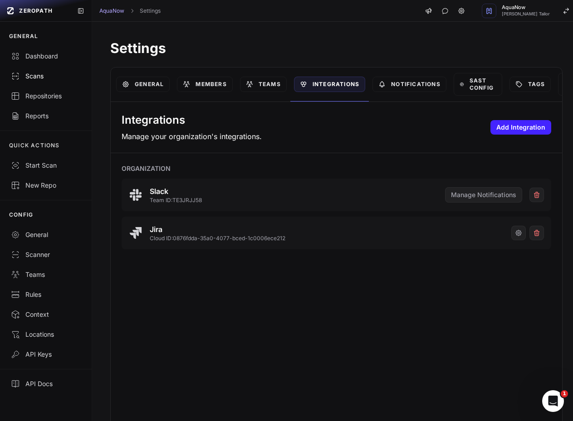
click at [33, 72] on div "Scans" at bounding box center [46, 76] width 70 height 9
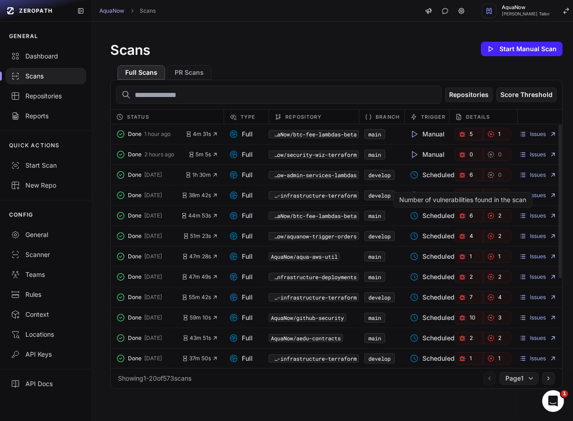
click at [468, 218] on link "6" at bounding box center [469, 216] width 29 height 13
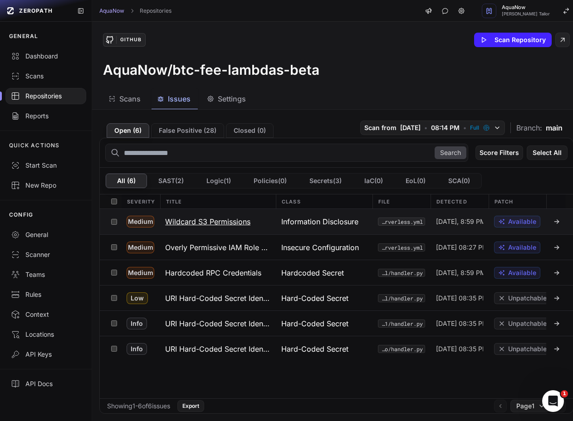
click at [251, 213] on button "Wildcard S3 Permissions" at bounding box center [218, 221] width 116 height 25
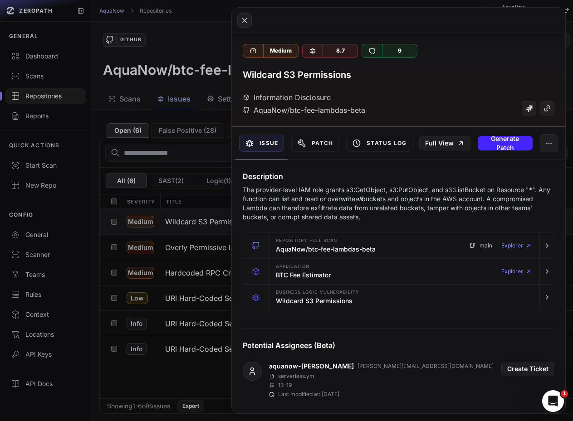
click at [181, 214] on button at bounding box center [286, 210] width 573 height 421
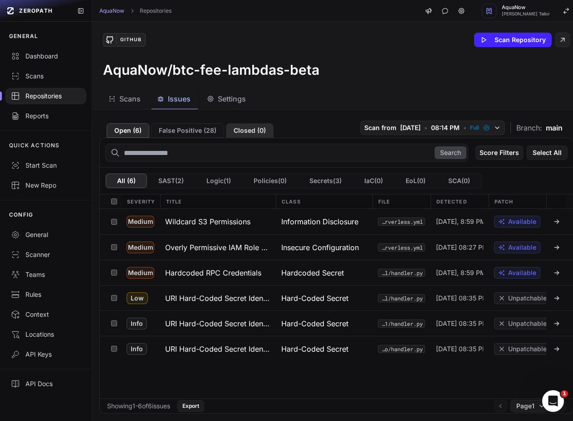
click at [254, 133] on button "Closed ( 0 )" at bounding box center [250, 130] width 48 height 15
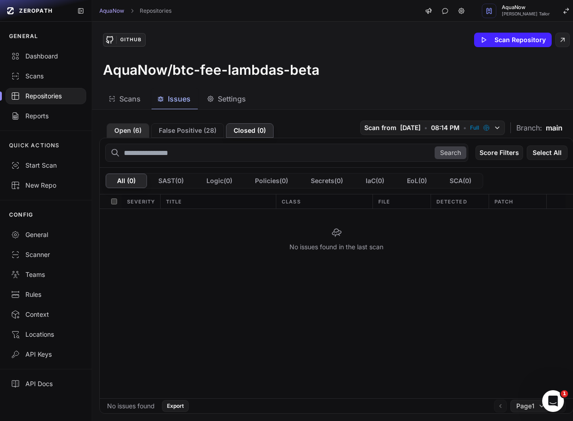
click at [127, 130] on button "Open ( 6 )" at bounding box center [128, 130] width 43 height 15
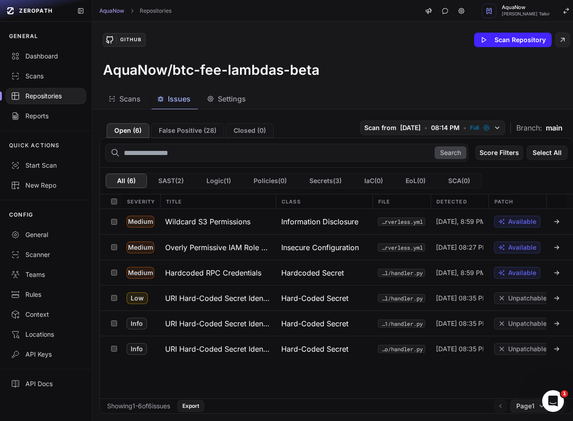
click at [132, 103] on span "Scans" at bounding box center [129, 98] width 21 height 11
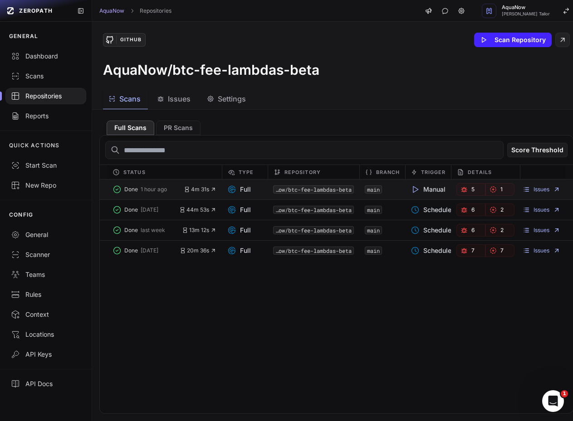
click at [251, 186] on div "Full" at bounding box center [245, 189] width 46 height 13
click at [472, 192] on link "5" at bounding box center [470, 189] width 29 height 13
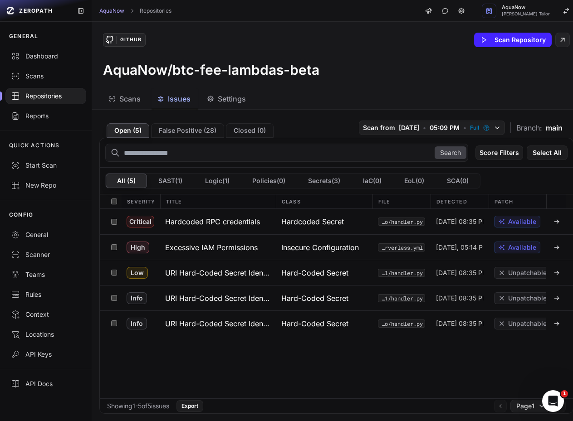
click at [128, 99] on span "Scans" at bounding box center [129, 98] width 21 height 11
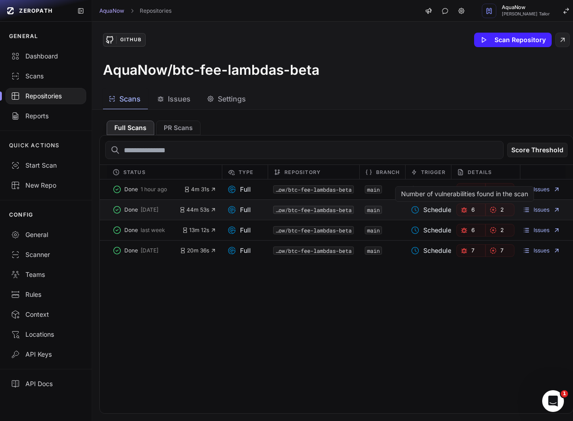
click at [463, 208] on icon "button" at bounding box center [463, 209] width 7 height 7
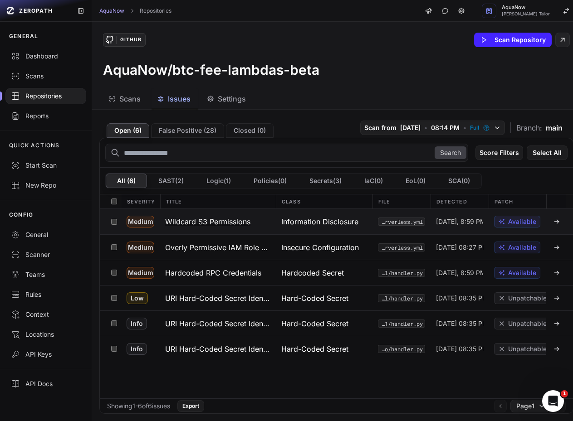
click at [240, 221] on h3 "Wildcard S3 Permissions" at bounding box center [207, 221] width 85 height 11
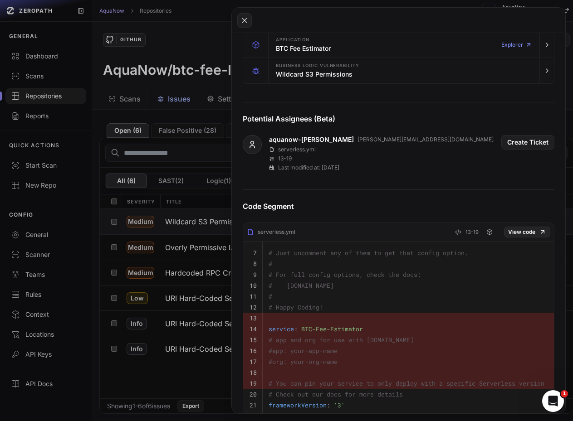
scroll to position [377, 0]
